Goal: Contribute content: Add original content to the website for others to see

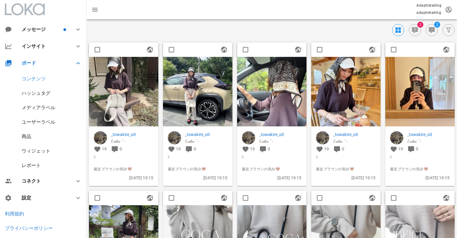
scroll to position [106, 0]
click at [211, 77] on img at bounding box center [197, 91] width 69 height 69
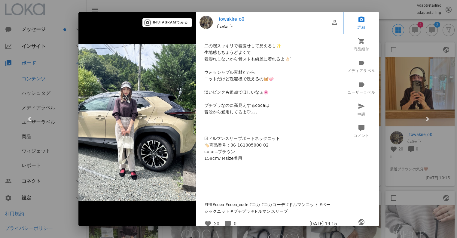
scroll to position [79, 0]
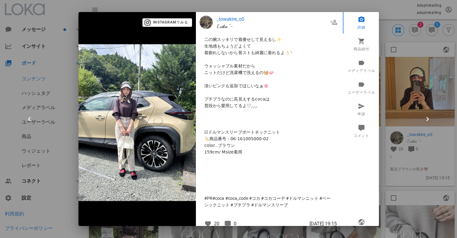
click at [433, 50] on div at bounding box center [228, 119] width 457 height 238
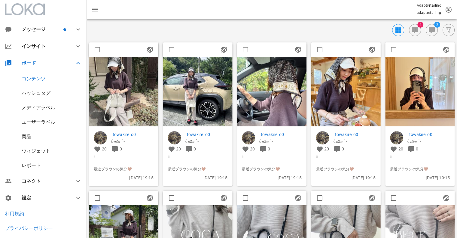
scroll to position [0, 0]
click at [430, 78] on img at bounding box center [419, 91] width 69 height 69
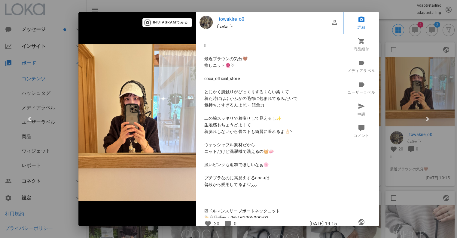
click at [405, 96] on div at bounding box center [228, 119] width 457 height 238
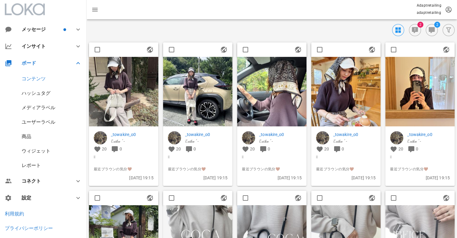
click at [325, 91] on img at bounding box center [345, 91] width 69 height 69
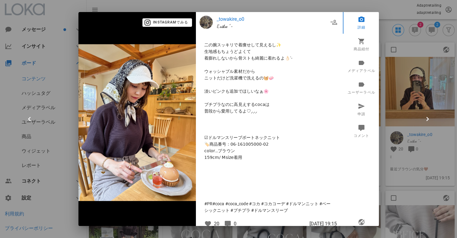
scroll to position [79, 0]
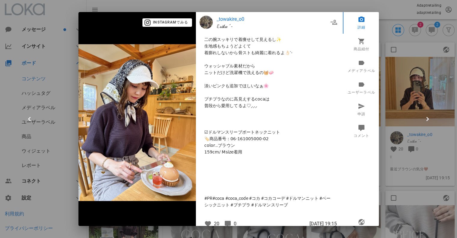
click at [419, 73] on div at bounding box center [228, 119] width 457 height 238
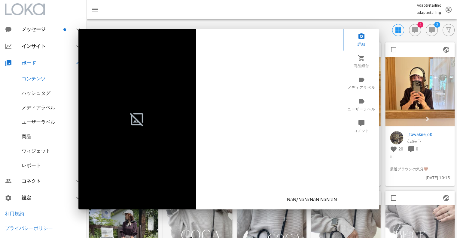
scroll to position [0, 0]
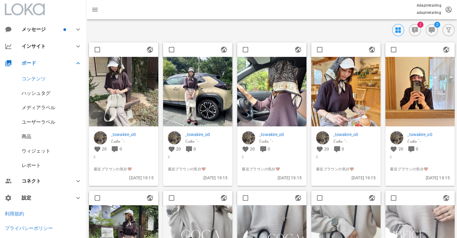
click at [190, 87] on img at bounding box center [197, 91] width 69 height 69
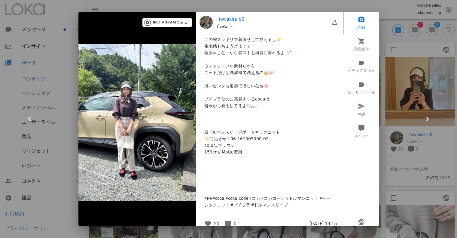
scroll to position [7, 0]
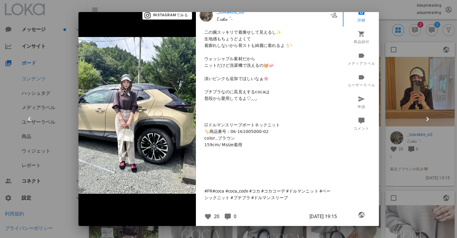
click at [438, 44] on div at bounding box center [228, 119] width 457 height 238
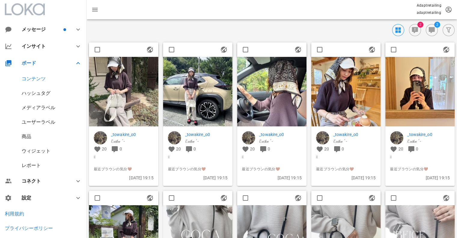
scroll to position [0, 0]
click at [293, 78] on img at bounding box center [271, 91] width 69 height 69
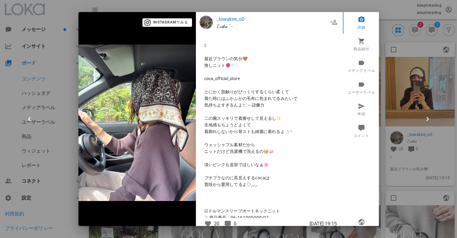
click at [387, 74] on div at bounding box center [228, 119] width 457 height 238
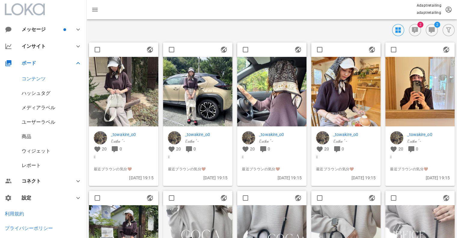
click at [135, 74] on img at bounding box center [123, 91] width 69 height 69
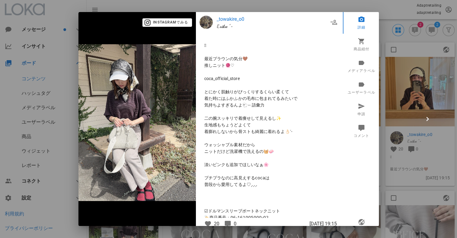
click at [400, 84] on div at bounding box center [228, 119] width 457 height 238
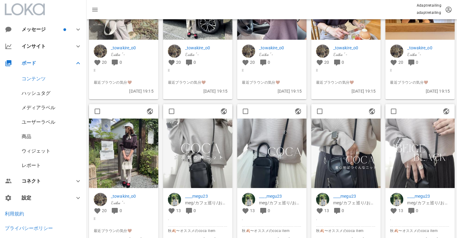
scroll to position [90, 0]
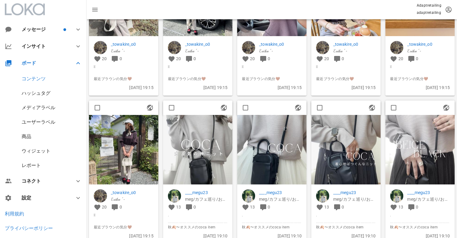
click at [120, 147] on img at bounding box center [123, 149] width 69 height 69
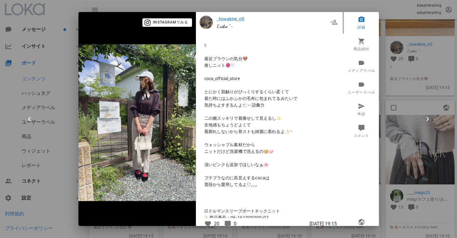
click at [415, 79] on div at bounding box center [228, 119] width 457 height 238
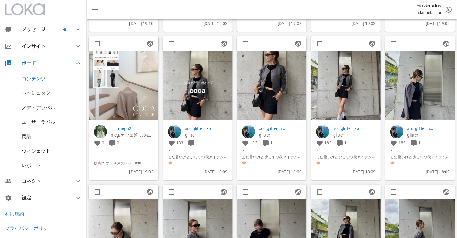
scroll to position [451, 0]
click at [194, 103] on img at bounding box center [197, 84] width 69 height 69
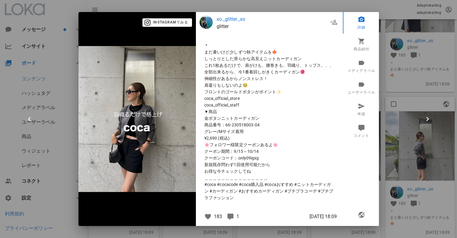
scroll to position [541, 0]
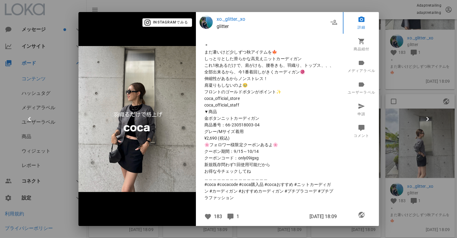
click at [422, 95] on div at bounding box center [228, 119] width 457 height 238
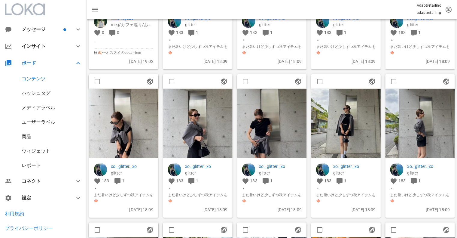
scroll to position [571, 0]
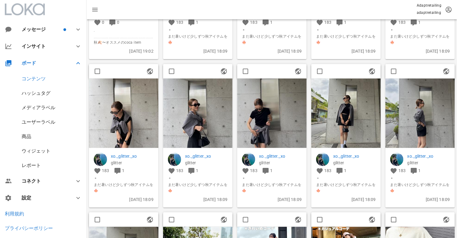
click at [250, 119] on img at bounding box center [271, 112] width 69 height 69
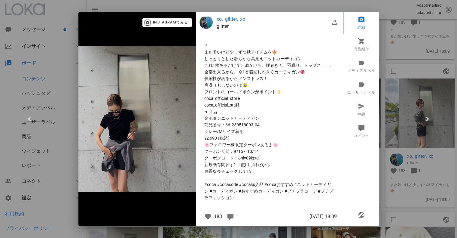
scroll to position [0, 0]
click at [424, 99] on div at bounding box center [228, 119] width 457 height 238
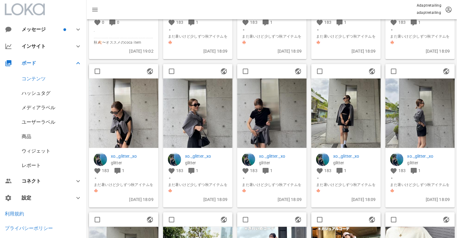
click at [349, 110] on img at bounding box center [345, 112] width 69 height 69
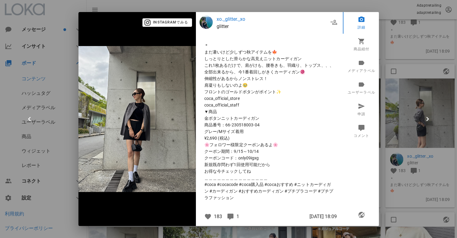
click at [390, 102] on div at bounding box center [228, 119] width 457 height 238
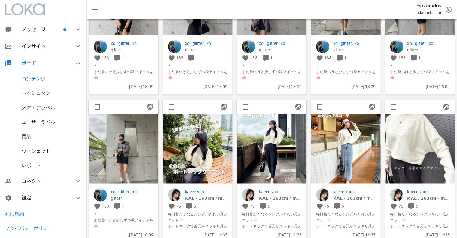
scroll to position [691, 0]
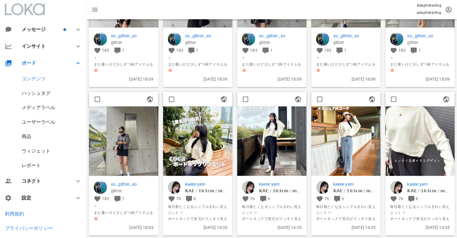
click at [284, 128] on img at bounding box center [271, 140] width 69 height 69
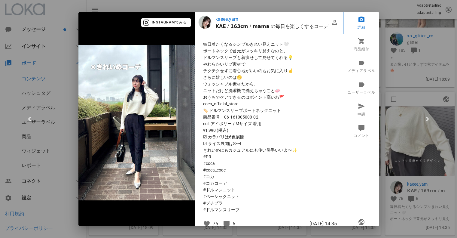
scroll to position [0, 0]
click at [387, 96] on div at bounding box center [228, 119] width 457 height 238
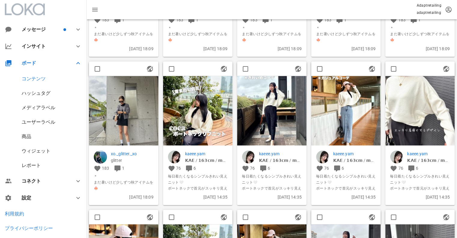
scroll to position [841, 0]
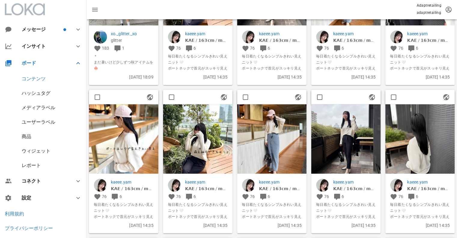
click at [263, 123] on img at bounding box center [271, 138] width 69 height 69
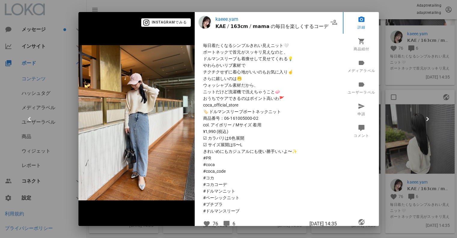
click at [446, 89] on div at bounding box center [228, 119] width 457 height 238
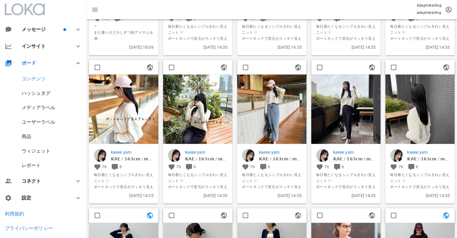
scroll to position [871, 0]
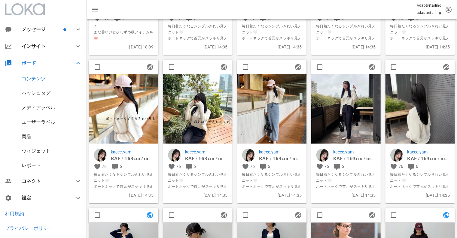
click at [272, 104] on img at bounding box center [271, 108] width 69 height 69
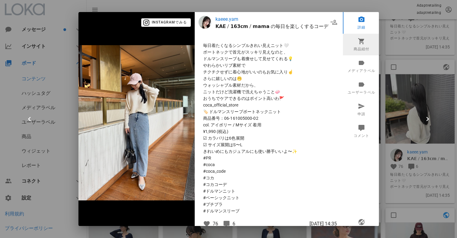
click at [358, 44] on link "商品紐付" at bounding box center [361, 45] width 37 height 22
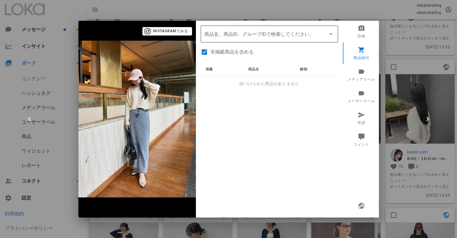
click at [262, 34] on input "商品" at bounding box center [260, 34] width 113 height 10
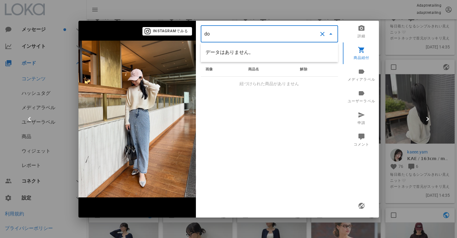
type input "d"
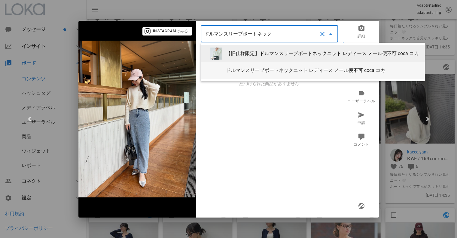
click at [295, 68] on div "ドルマンスリーブボートネックニット レディース メール便不可 coca コカ" at bounding box center [323, 70] width 194 height 6
type input "ドルマンスリーブボートネックニット レディース メール便不可 coca コカ"
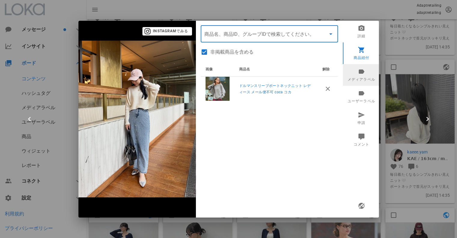
click at [365, 74] on link "メディアラベル" at bounding box center [361, 75] width 37 height 22
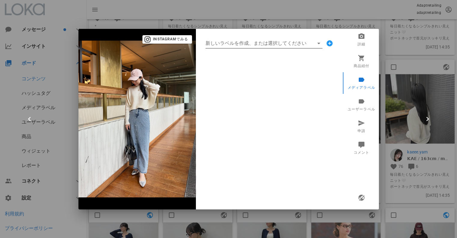
click at [255, 41] on input "新しいラベルを作成、または選択してください" at bounding box center [259, 43] width 108 height 10
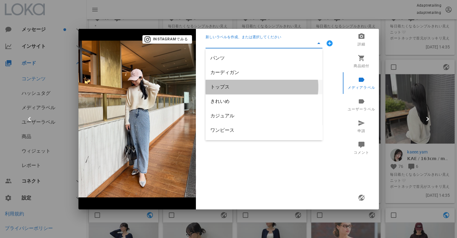
click at [229, 89] on div "トップス" at bounding box center [263, 87] width 107 height 6
type input "トップス"
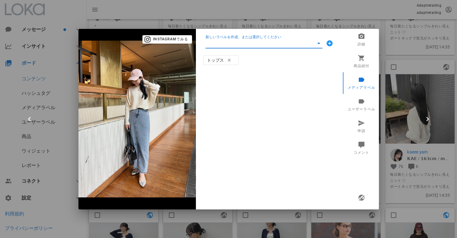
click at [243, 43] on input "新しいラベルを作成、または選択してください" at bounding box center [259, 43] width 108 height 10
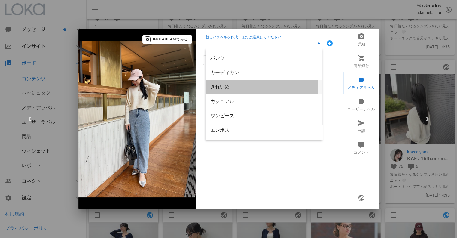
click at [224, 90] on div "きれいめ" at bounding box center [263, 86] width 107 height 13
type input "きれいめ"
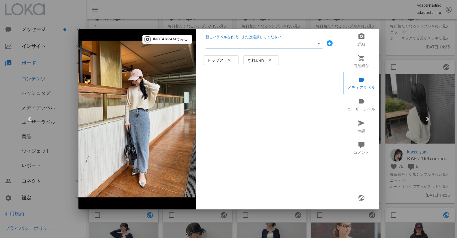
click at [227, 45] on input "新しいラベルを作成、または選択してください" at bounding box center [259, 43] width 108 height 10
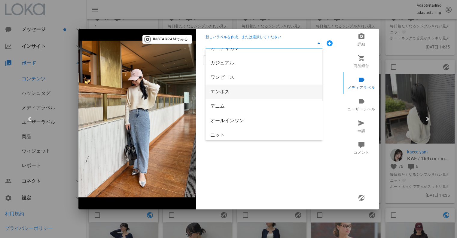
scroll to position [60, 0]
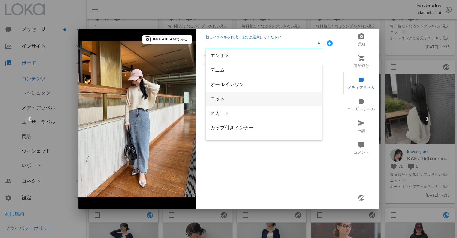
click at [236, 99] on div "ニット" at bounding box center [263, 99] width 107 height 6
type input "ニット"
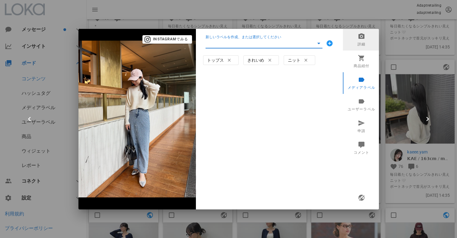
click at [360, 42] on link "詳細" at bounding box center [361, 40] width 37 height 22
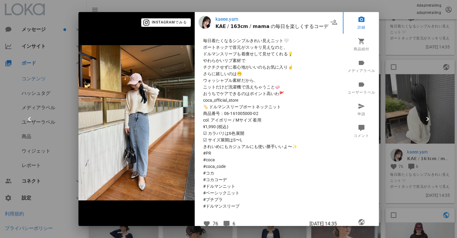
scroll to position [6, 0]
click at [357, 222] on icon "button" at bounding box center [360, 221] width 7 height 7
click at [399, 56] on div at bounding box center [228, 119] width 457 height 238
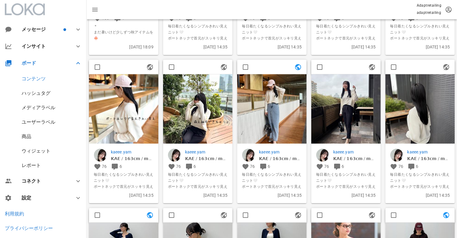
scroll to position [901, 0]
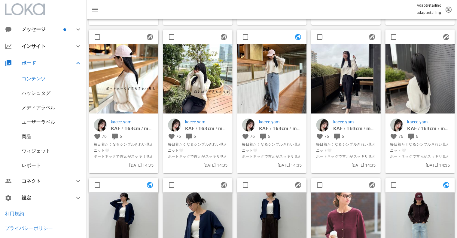
click at [354, 77] on img at bounding box center [345, 78] width 69 height 69
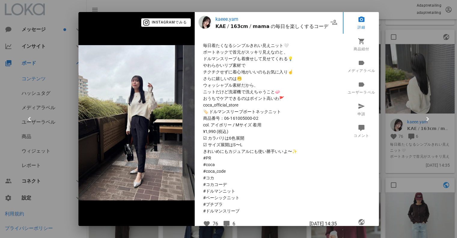
click at [411, 90] on div at bounding box center [228, 119] width 457 height 238
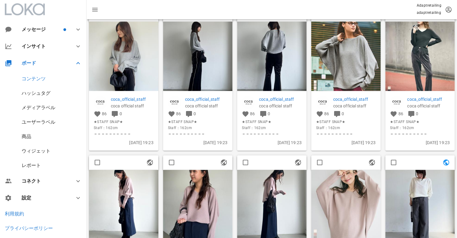
scroll to position [2553, 0]
